Goal: Navigation & Orientation: Find specific page/section

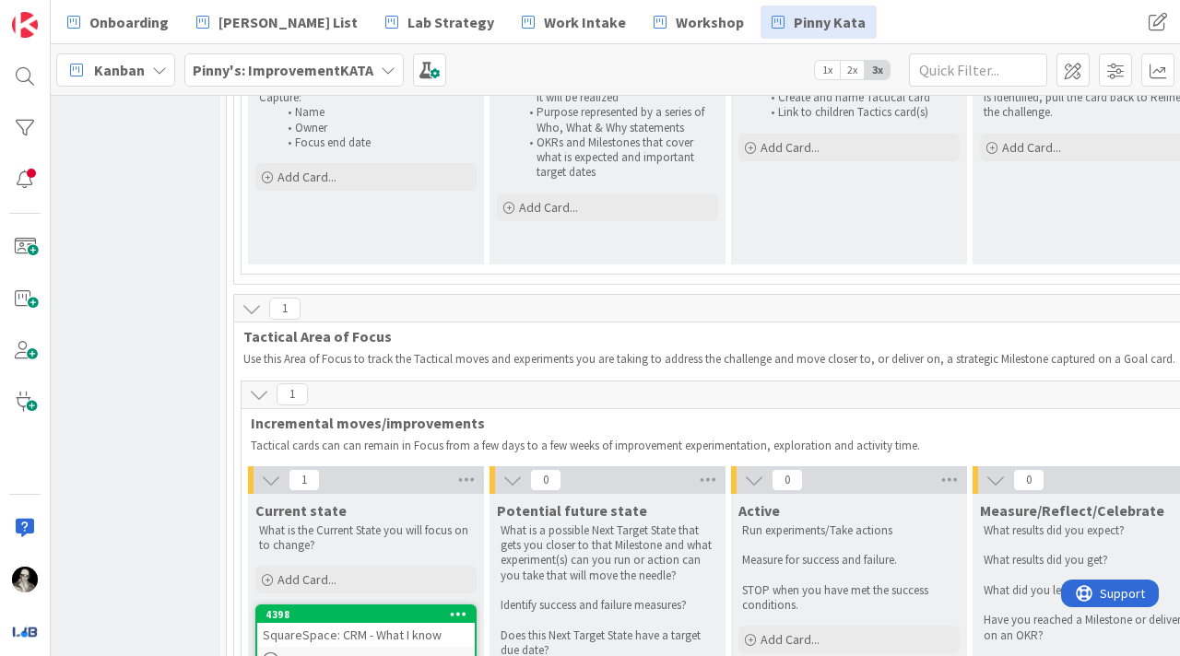
scroll to position [949, 73]
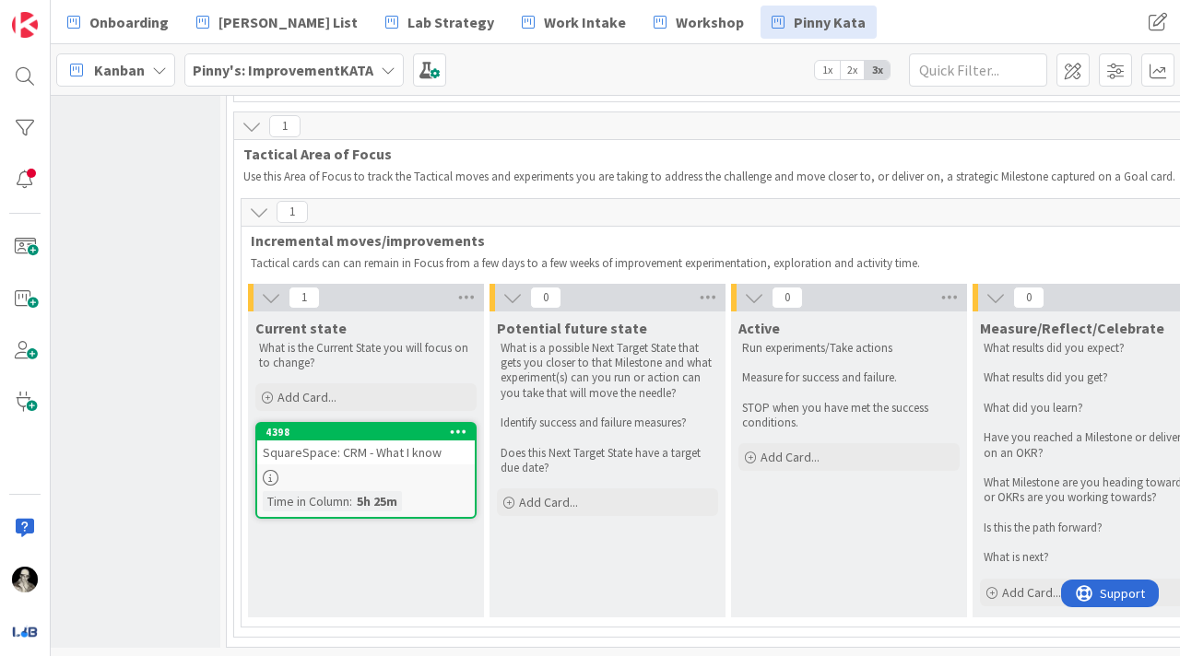
click at [416, 454] on div "SquareSpace: CRM - What I know" at bounding box center [366, 453] width 218 height 24
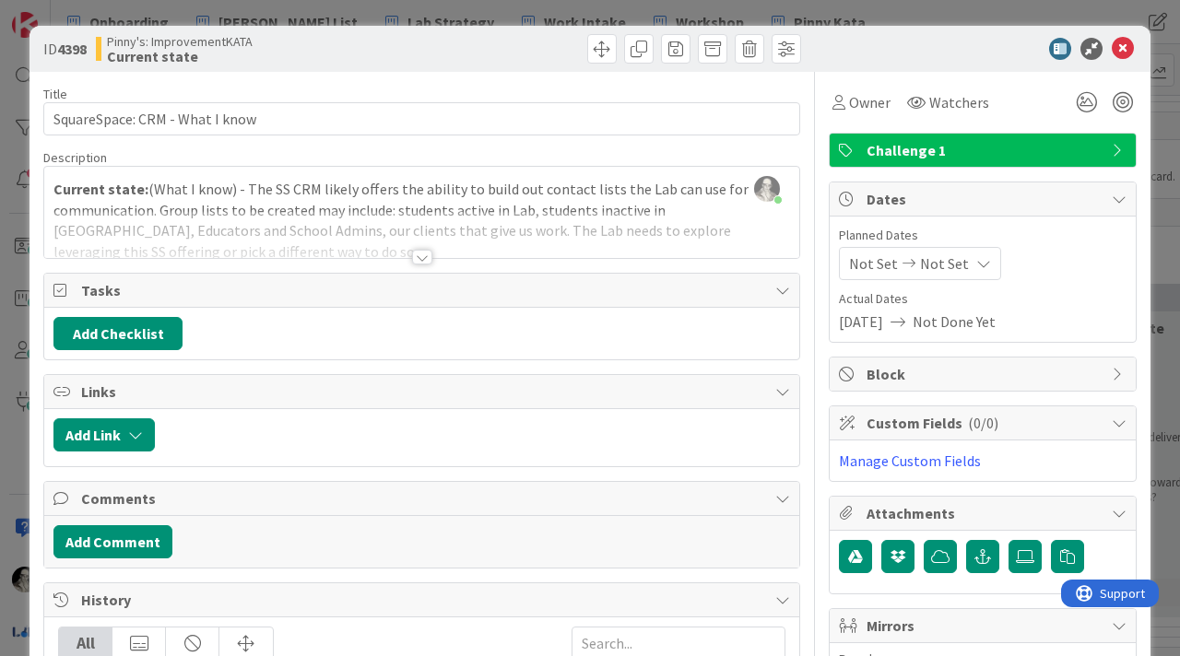
click at [423, 252] on div at bounding box center [422, 257] width 20 height 15
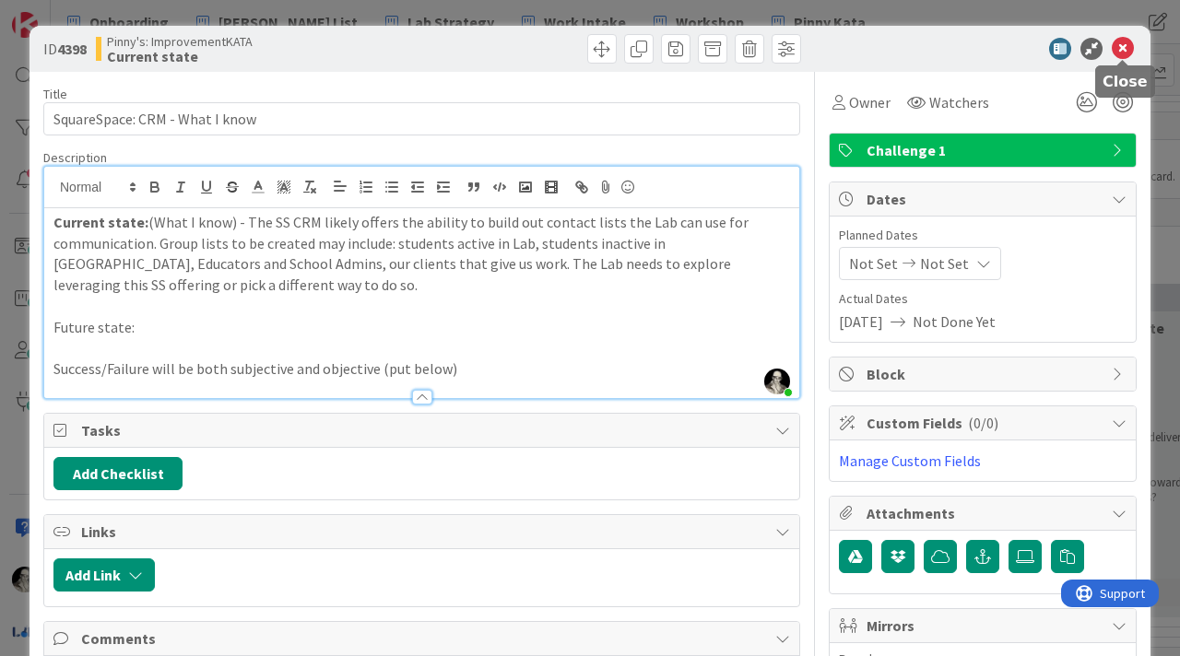
click at [1125, 43] on icon at bounding box center [1123, 49] width 22 height 22
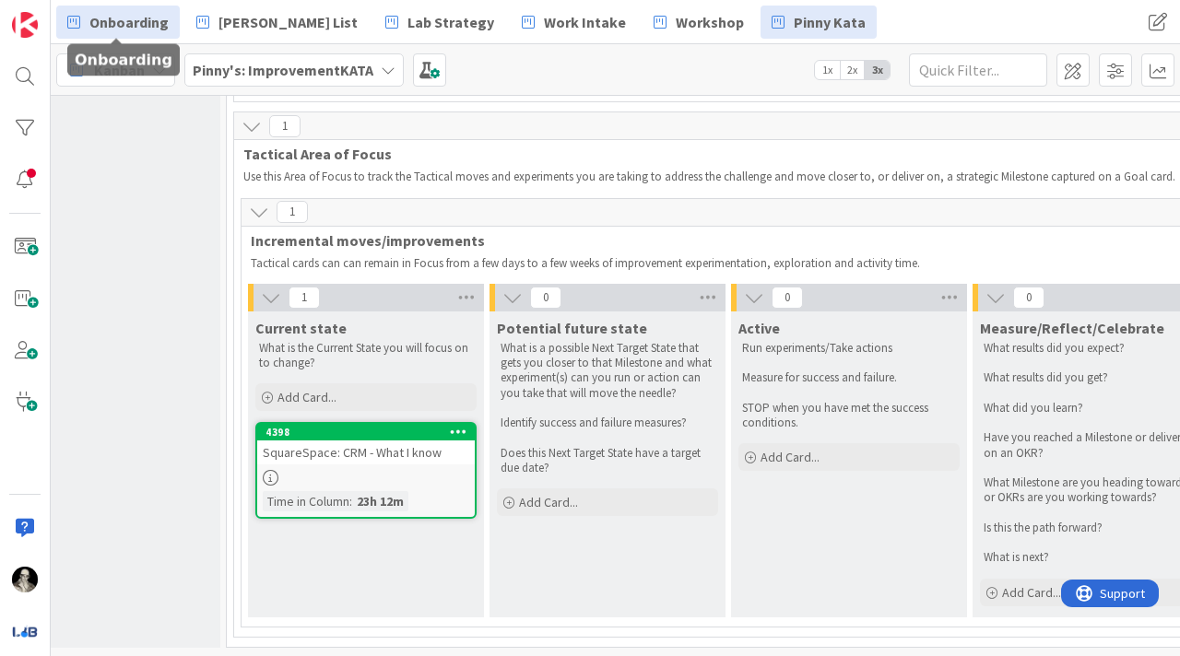
click at [125, 15] on span "Onboarding" at bounding box center [128, 22] width 79 height 22
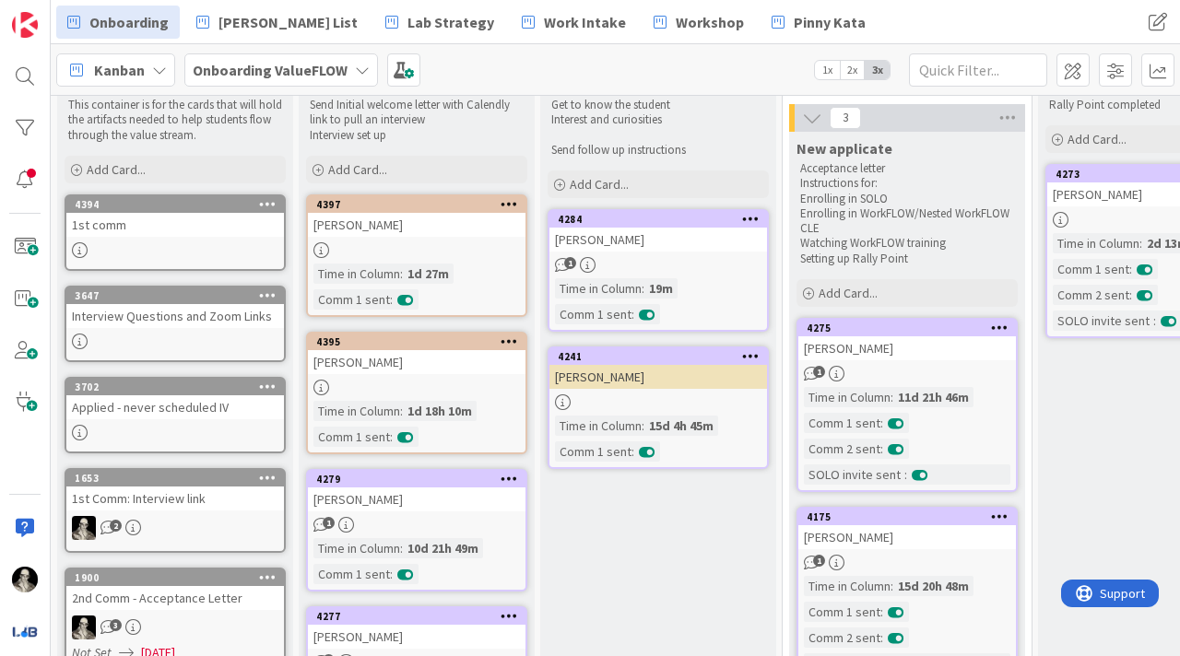
scroll to position [72, 0]
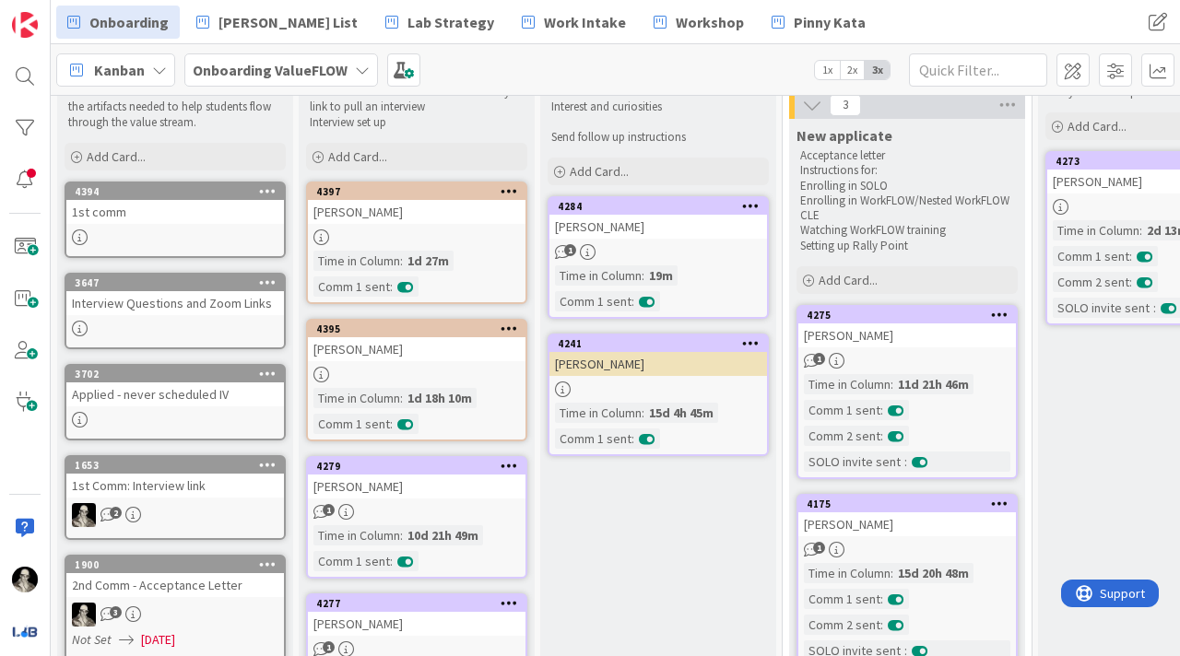
click at [694, 241] on link "4284 [PERSON_NAME] 1 Time in [GEOGRAPHIC_DATA] : 19m Comm 1 sent :" at bounding box center [658, 257] width 221 height 123
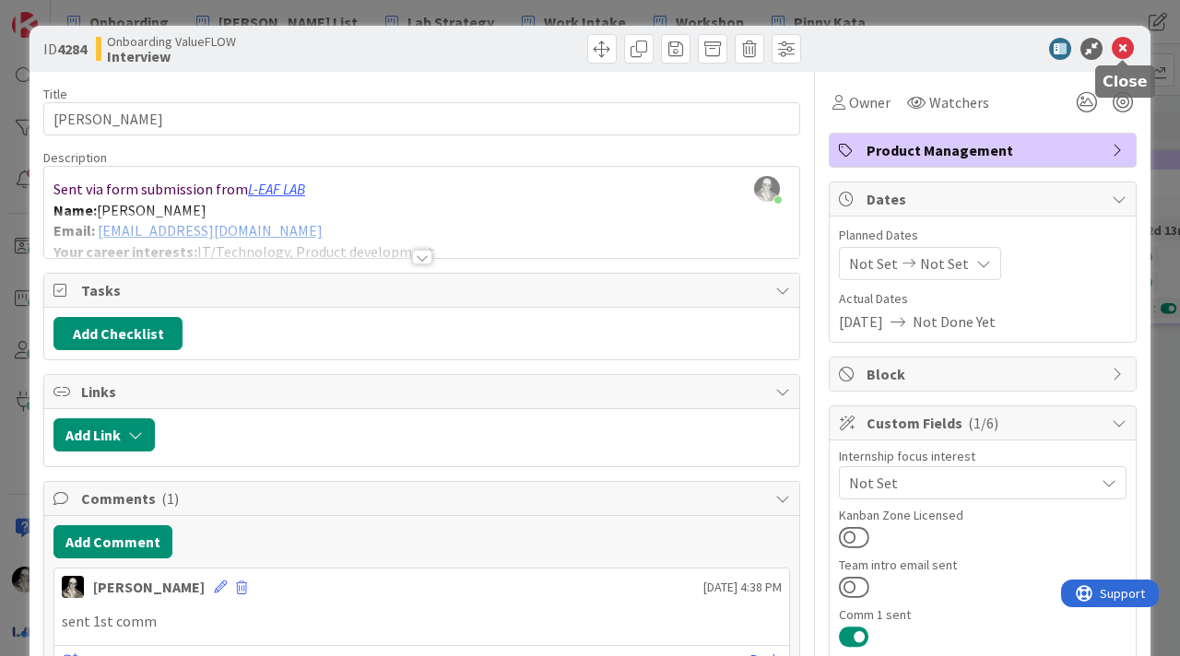
click at [1122, 41] on icon at bounding box center [1123, 49] width 22 height 22
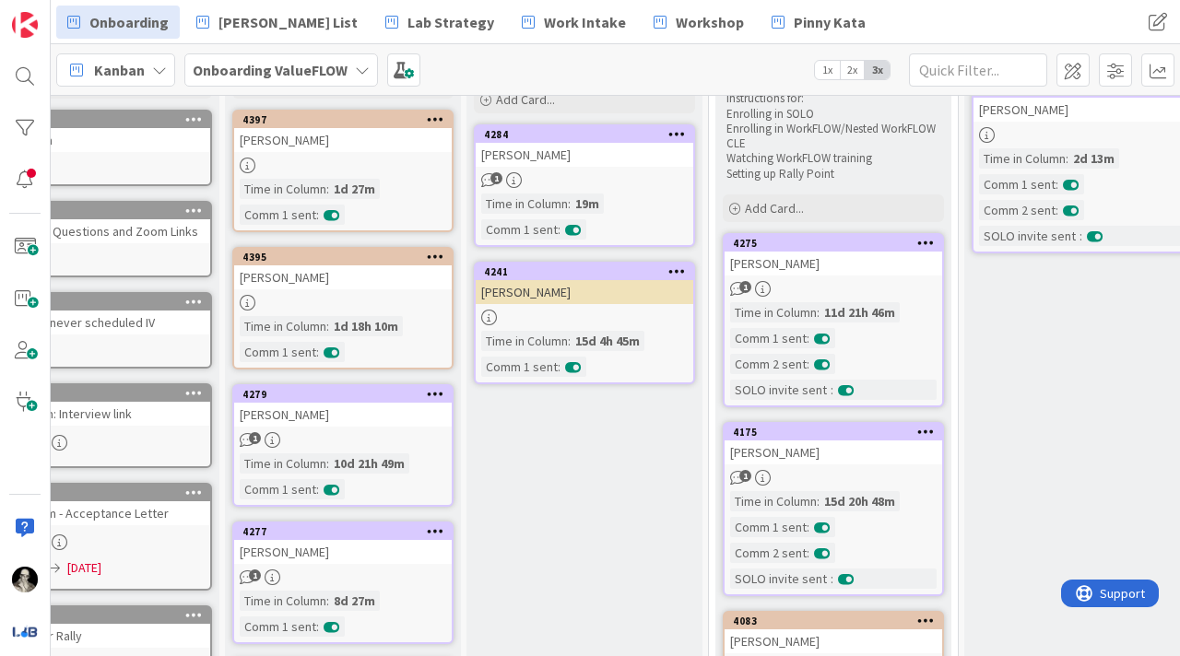
scroll to position [149, 74]
